Goal: Communication & Community: Share content

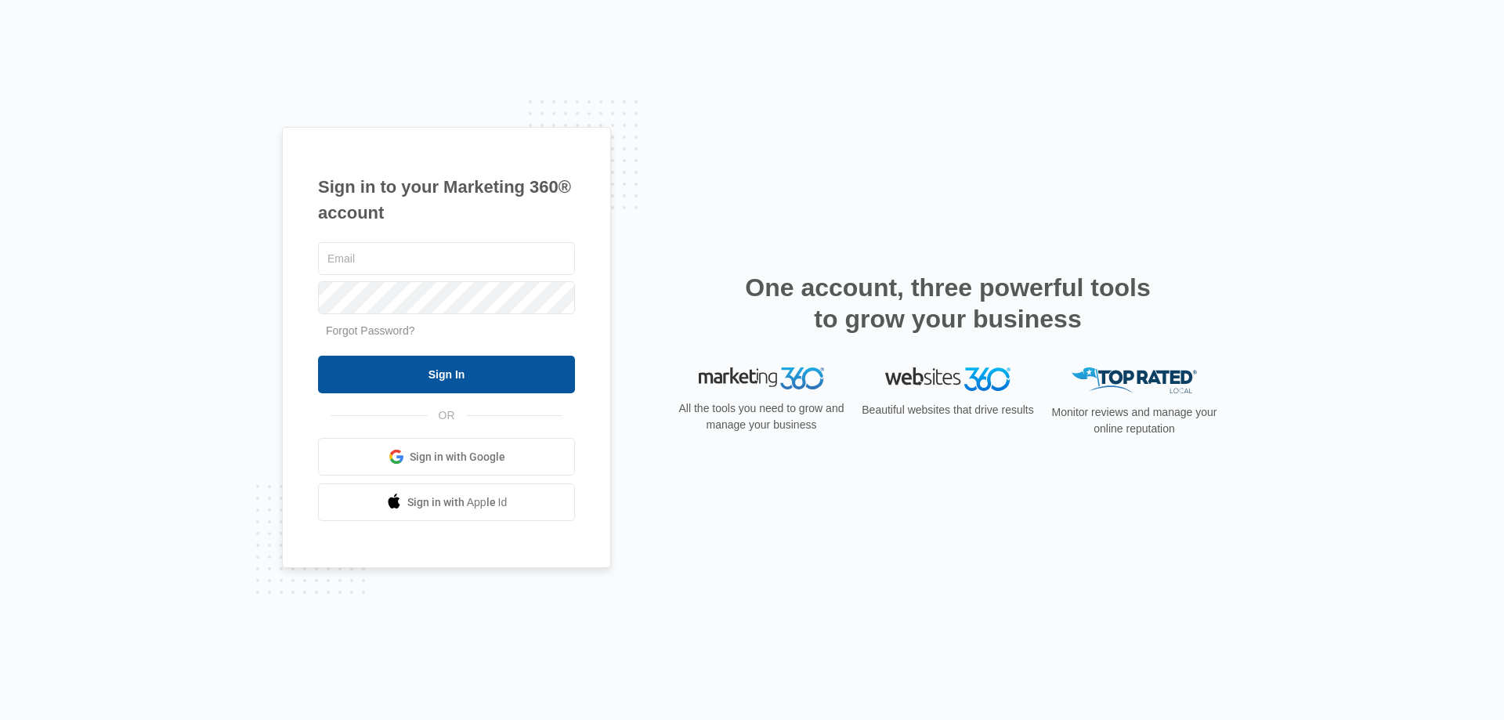
type input "[EMAIL_ADDRESS][DOMAIN_NAME]"
click at [437, 372] on input "Sign In" at bounding box center [446, 375] width 257 height 38
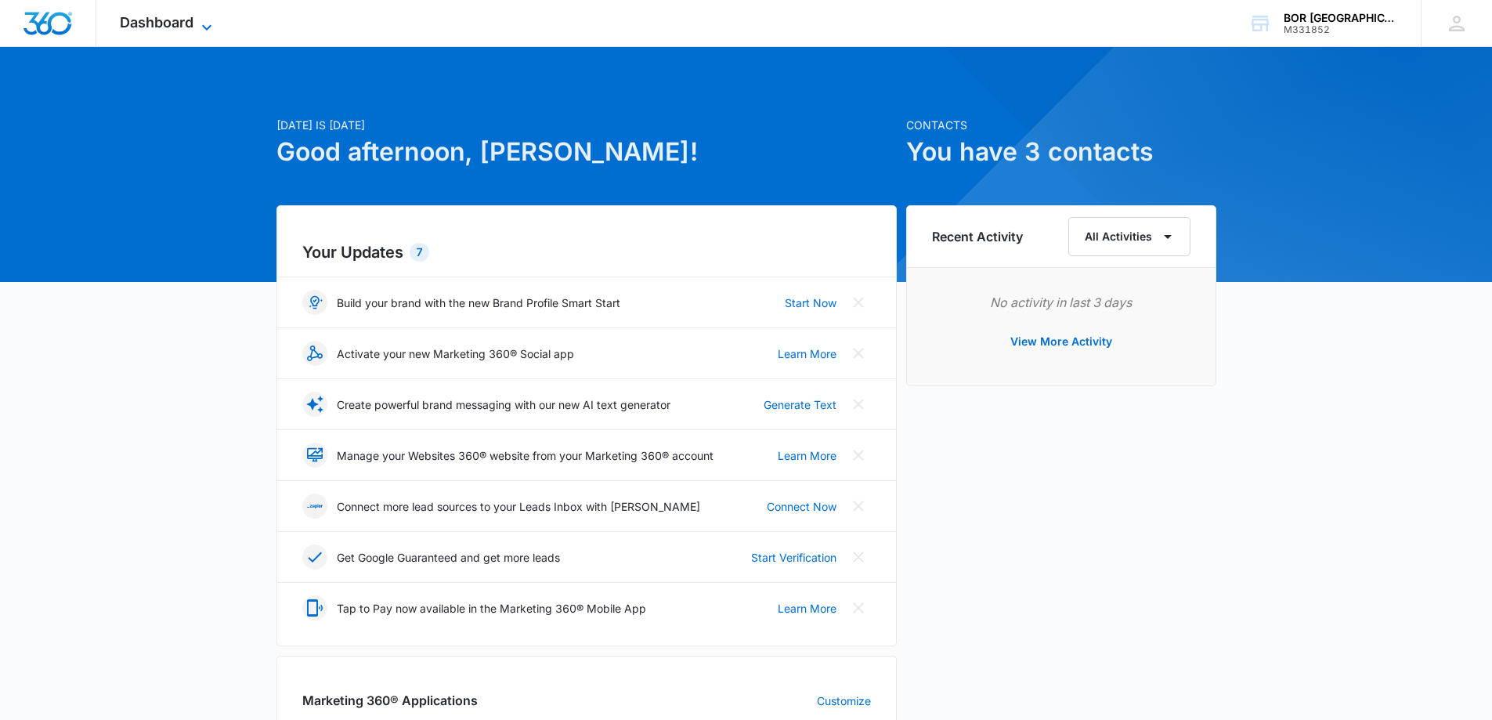
click at [142, 26] on span "Dashboard" at bounding box center [157, 22] width 74 height 16
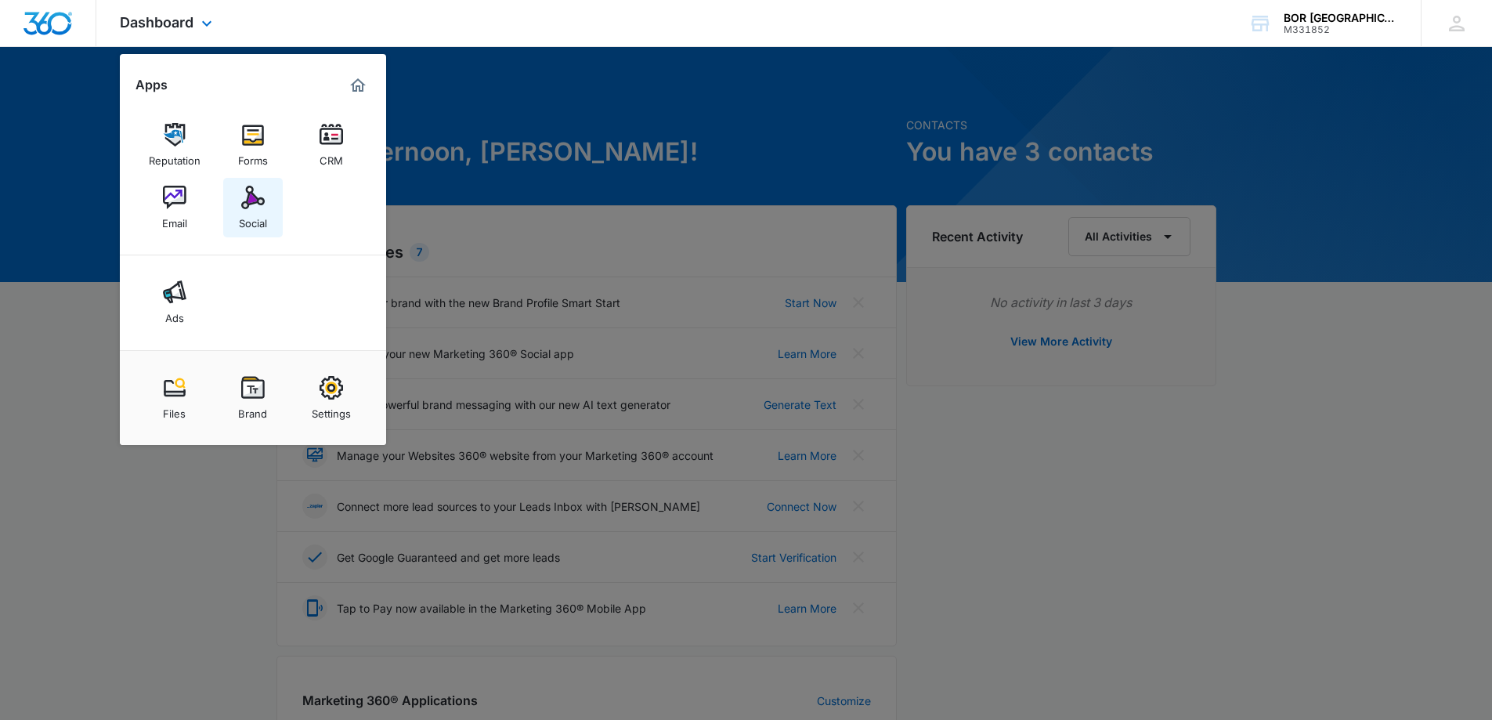
click at [244, 202] on img at bounding box center [253, 198] width 24 height 24
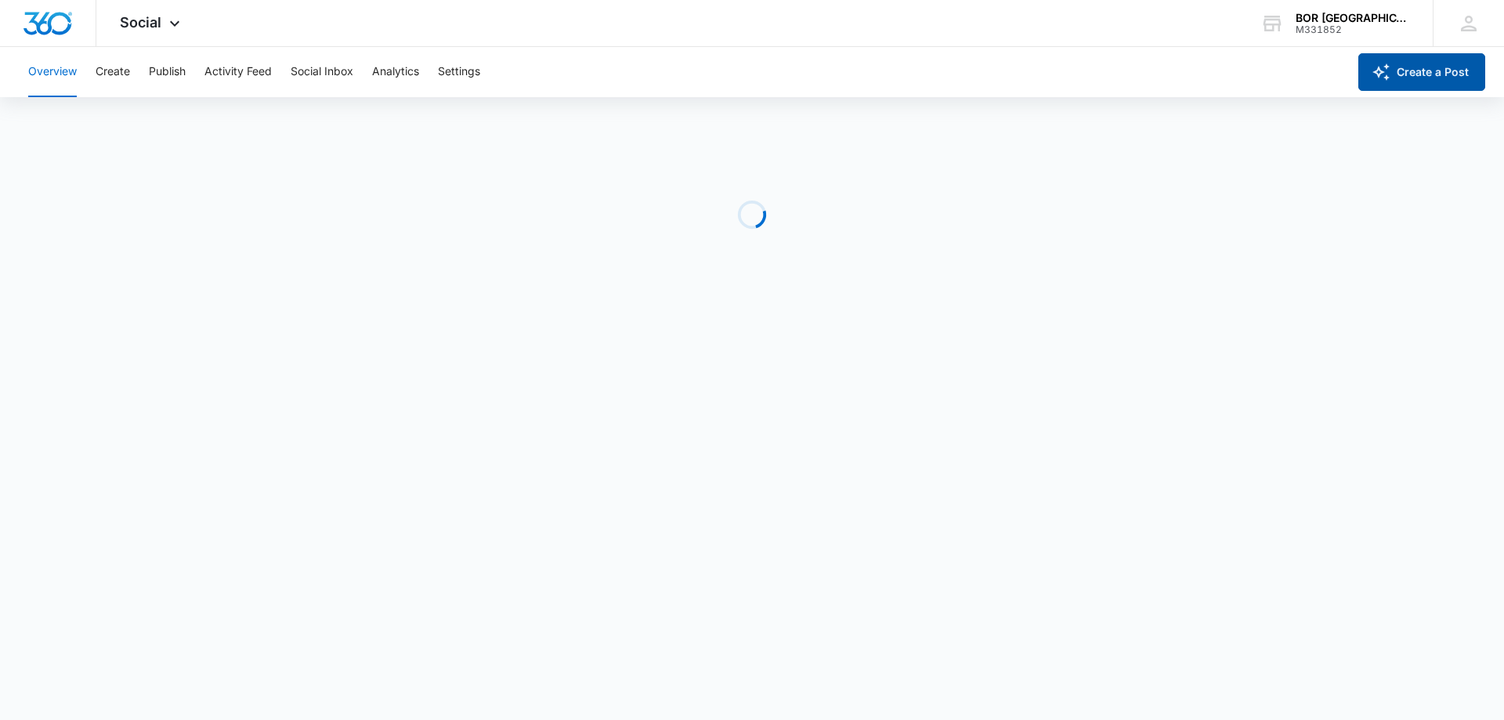
click at [1440, 78] on button "Create a Post" at bounding box center [1421, 72] width 127 height 38
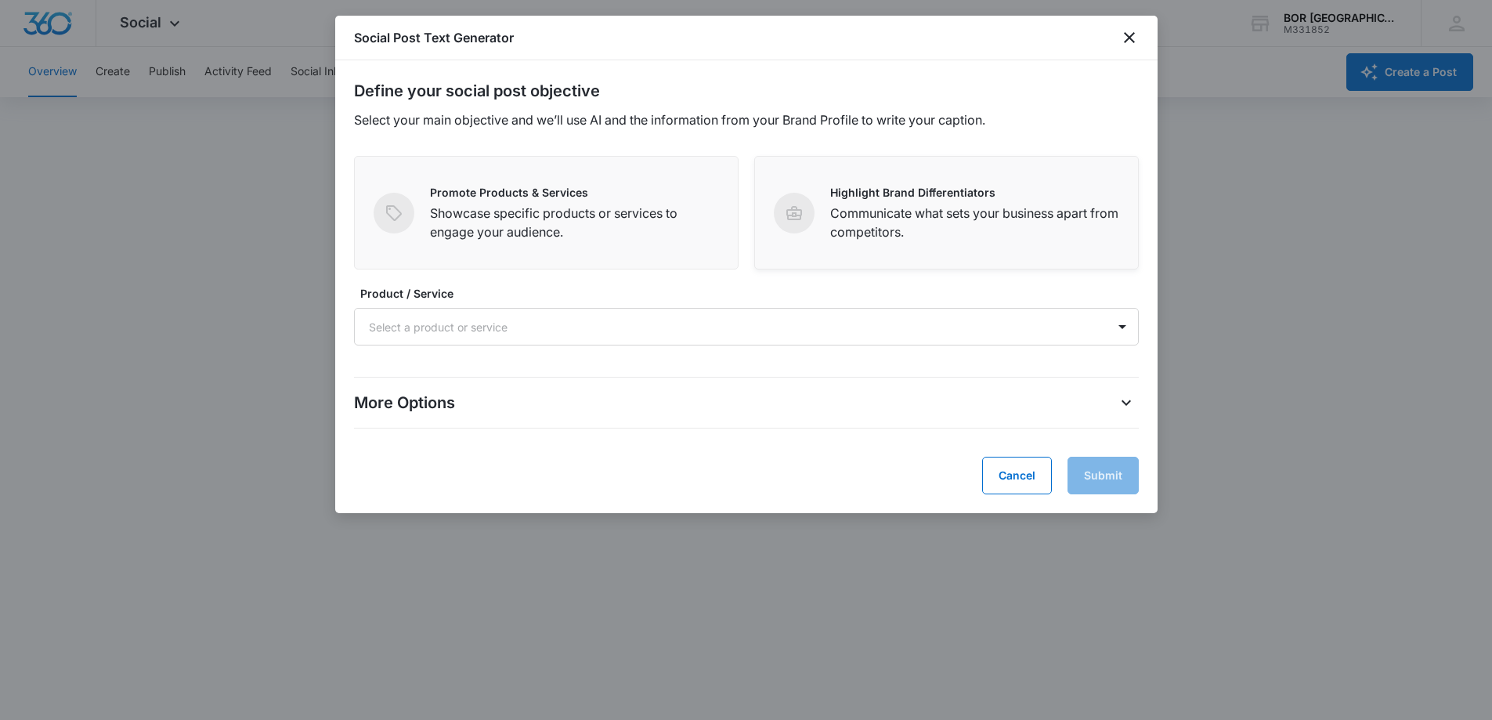
click at [857, 204] on p "Communicate what sets your business apart from competitors." at bounding box center [974, 223] width 289 height 38
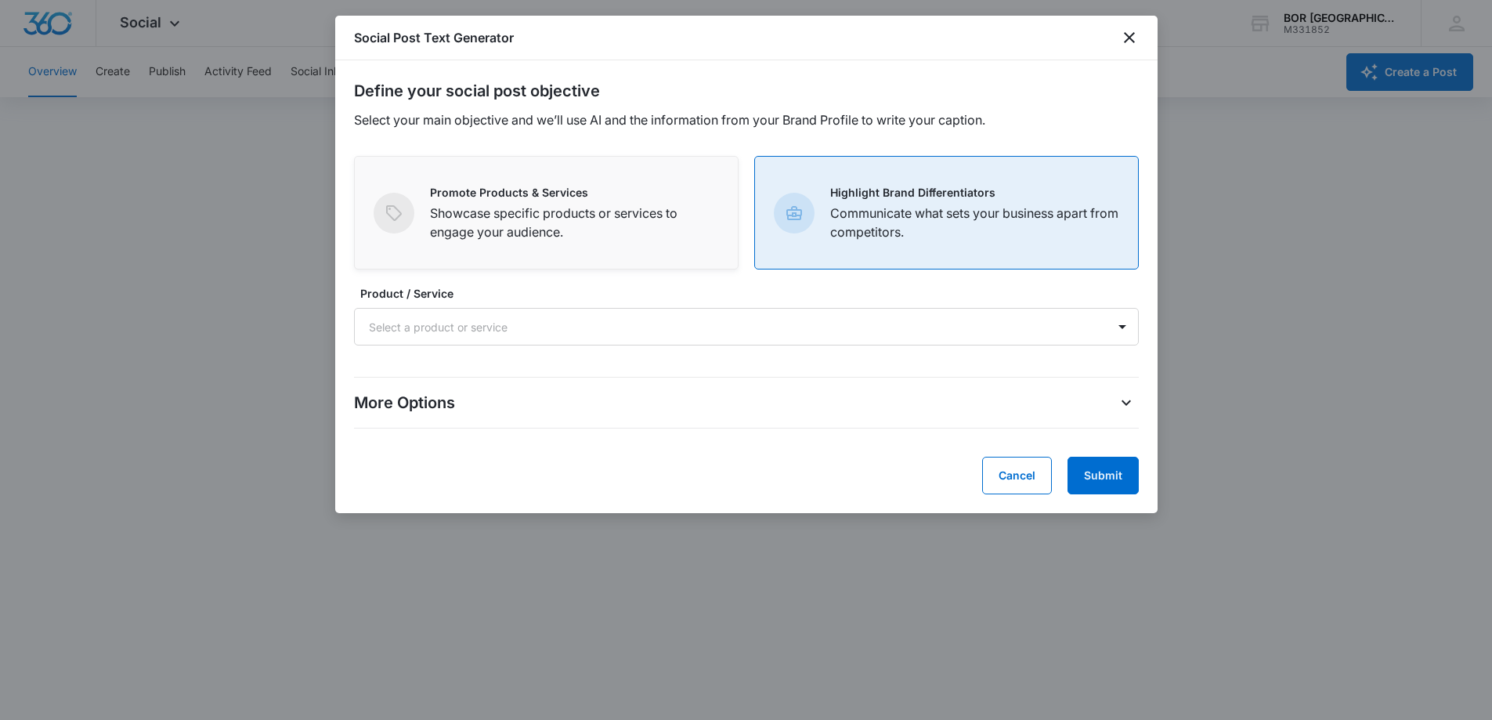
click at [551, 217] on p "Showcase specific products or services to engage your audience." at bounding box center [574, 223] width 289 height 38
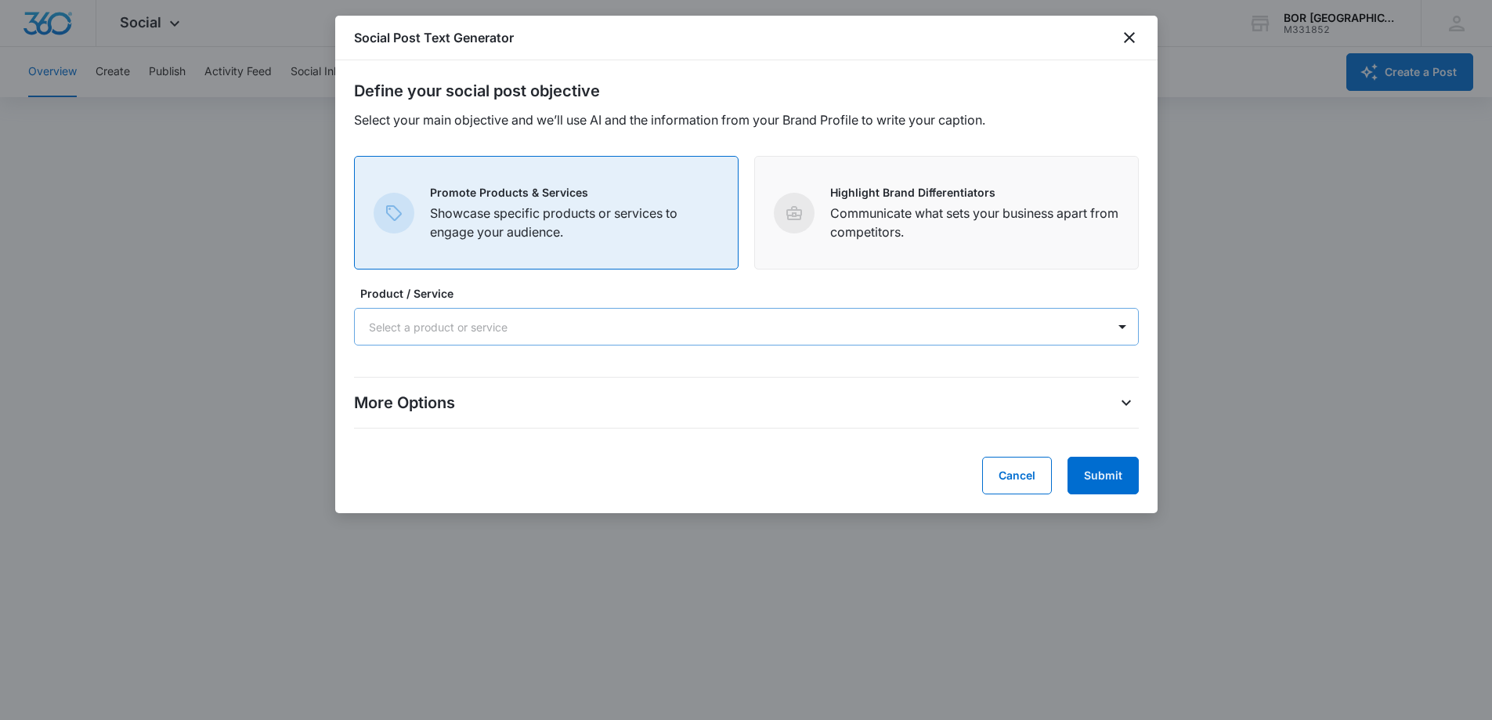
click at [494, 321] on div at bounding box center [728, 327] width 718 height 20
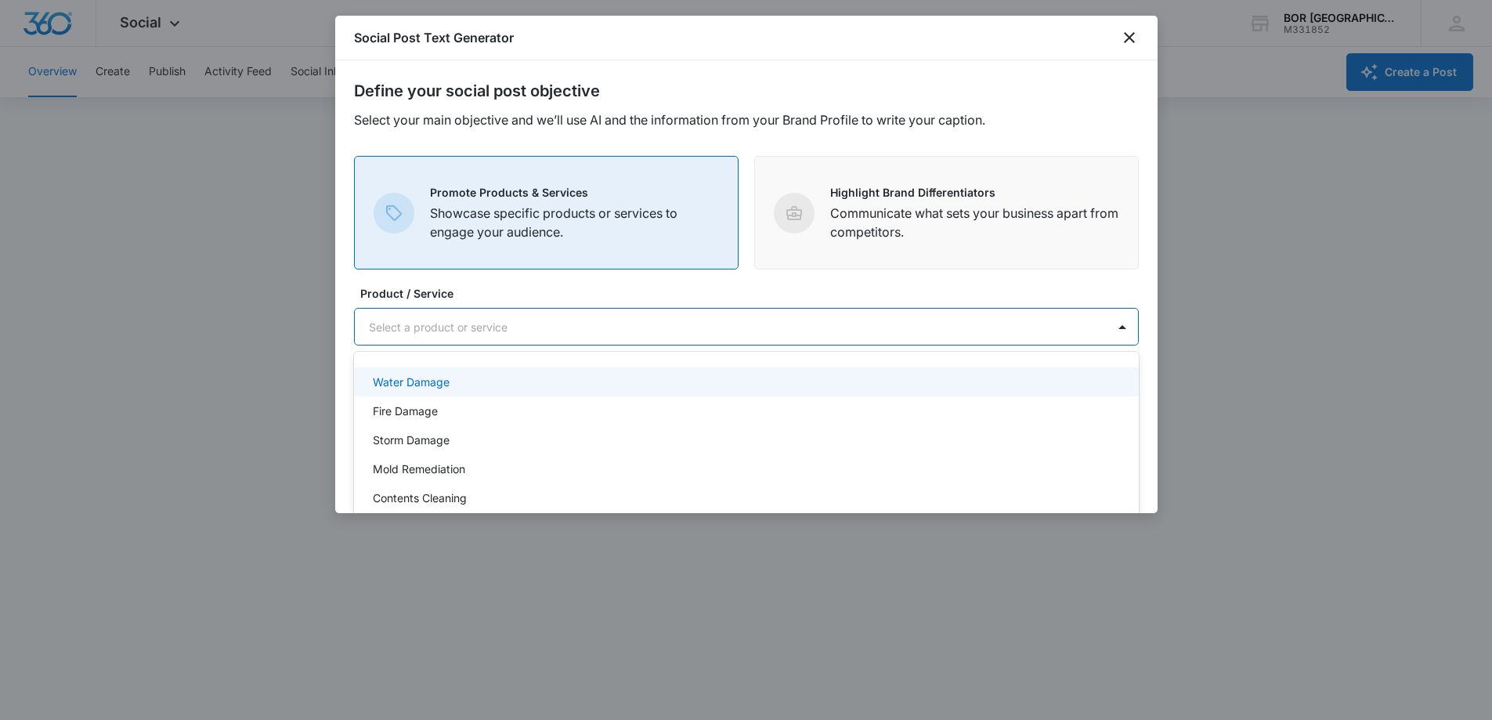
click at [465, 385] on div "Water Damage" at bounding box center [745, 382] width 744 height 16
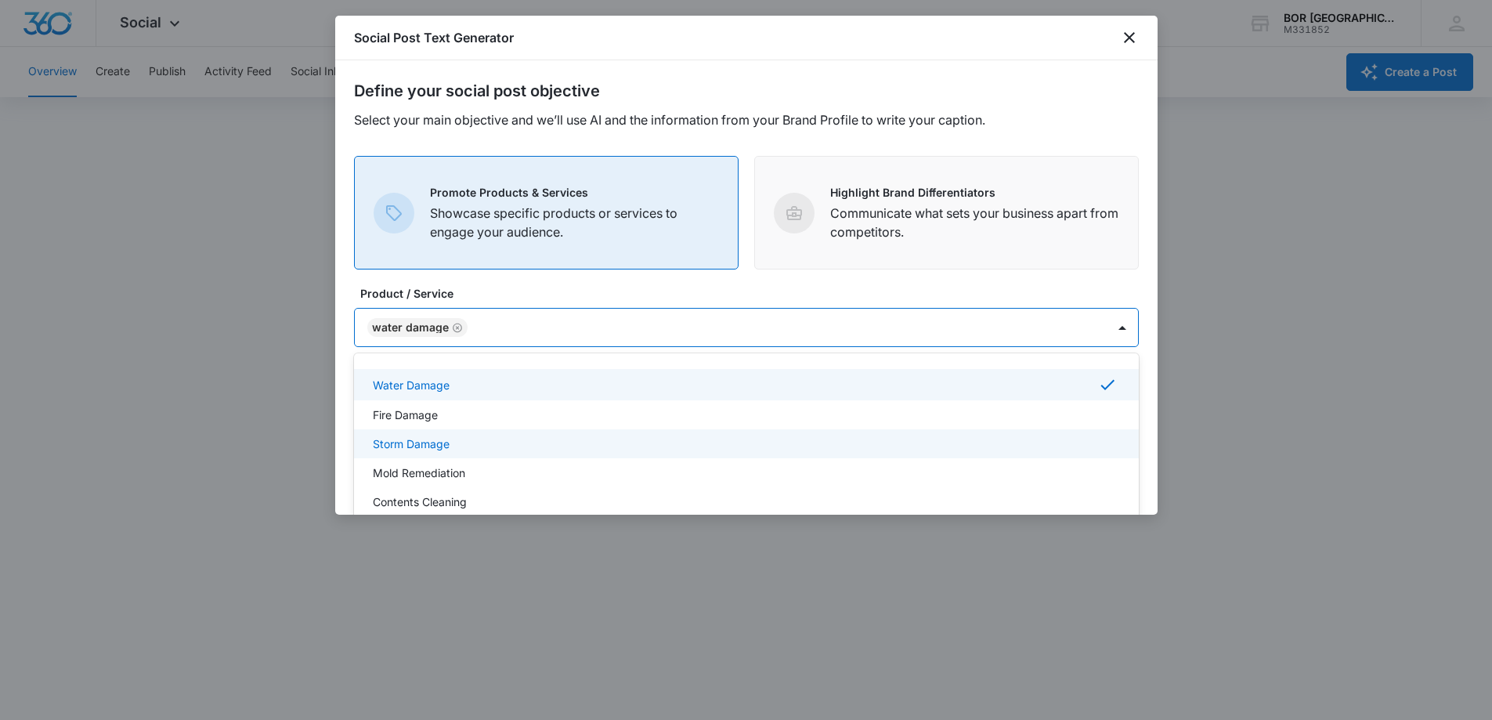
click at [428, 434] on div "Storm Damage" at bounding box center [746, 443] width 785 height 29
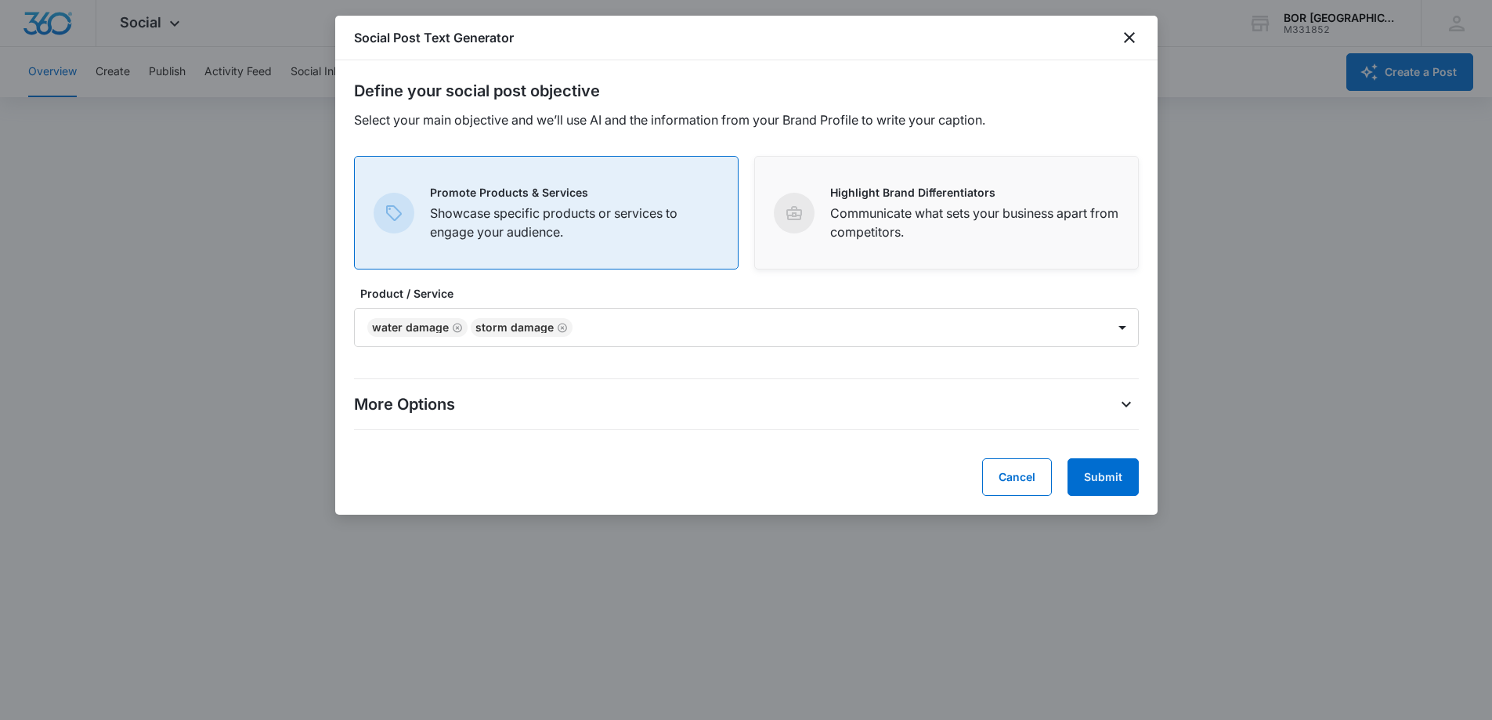
click at [755, 233] on form "Define your social post objective Select your main objective and we’ll use AI a…" at bounding box center [746, 287] width 785 height 417
click at [1093, 474] on button "Submit" at bounding box center [1103, 477] width 71 height 38
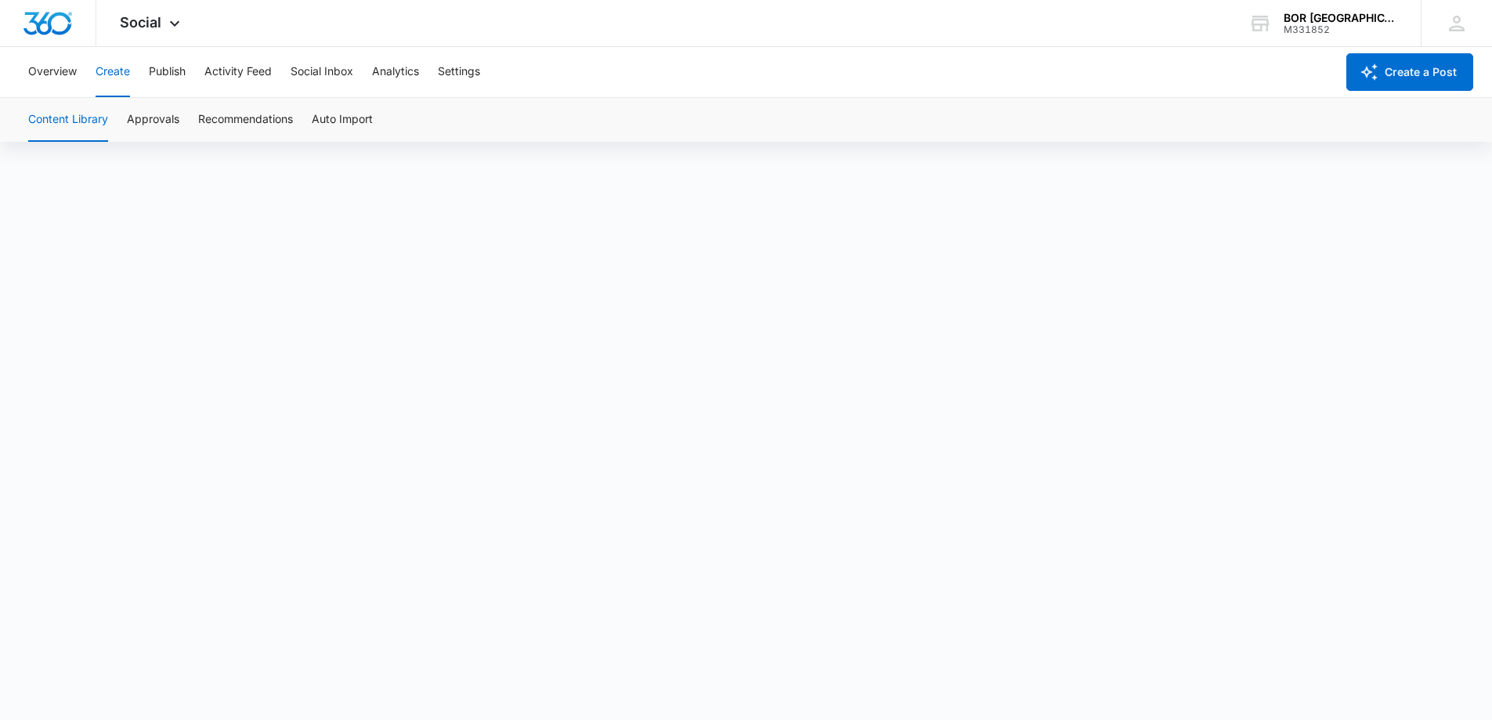
scroll to position [11, 0]
